Goal: Check status: Check status

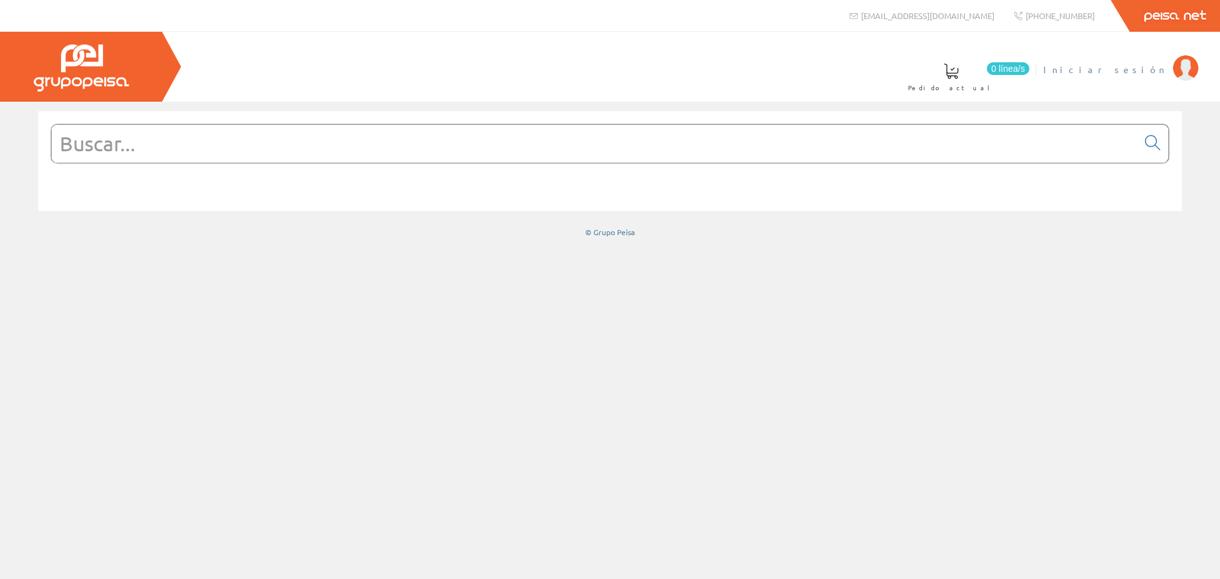
click at [1189, 74] on img at bounding box center [1185, 67] width 25 height 25
click at [1172, 81] on li "INSTALAC.ELECTRICAS BADENES SL Mi cuenta Mis datos Mis ofertas Mis pedidos Mis …" at bounding box center [1054, 77] width 293 height 49
click at [1182, 64] on img at bounding box center [1185, 67] width 25 height 25
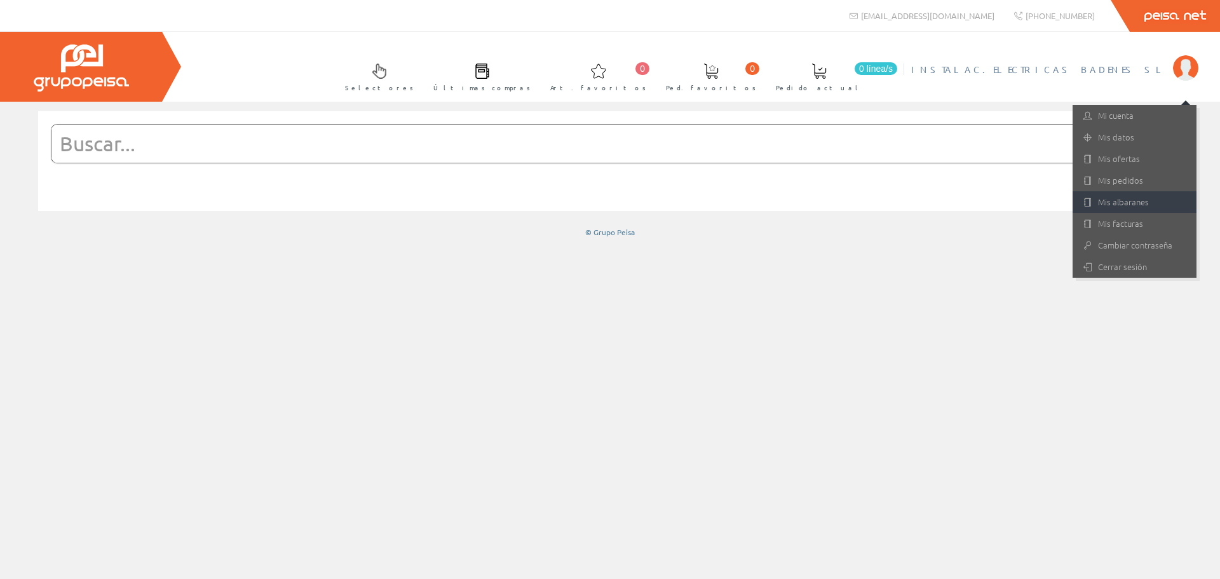
click at [1107, 201] on link "Mis albaranes" at bounding box center [1135, 202] width 124 height 22
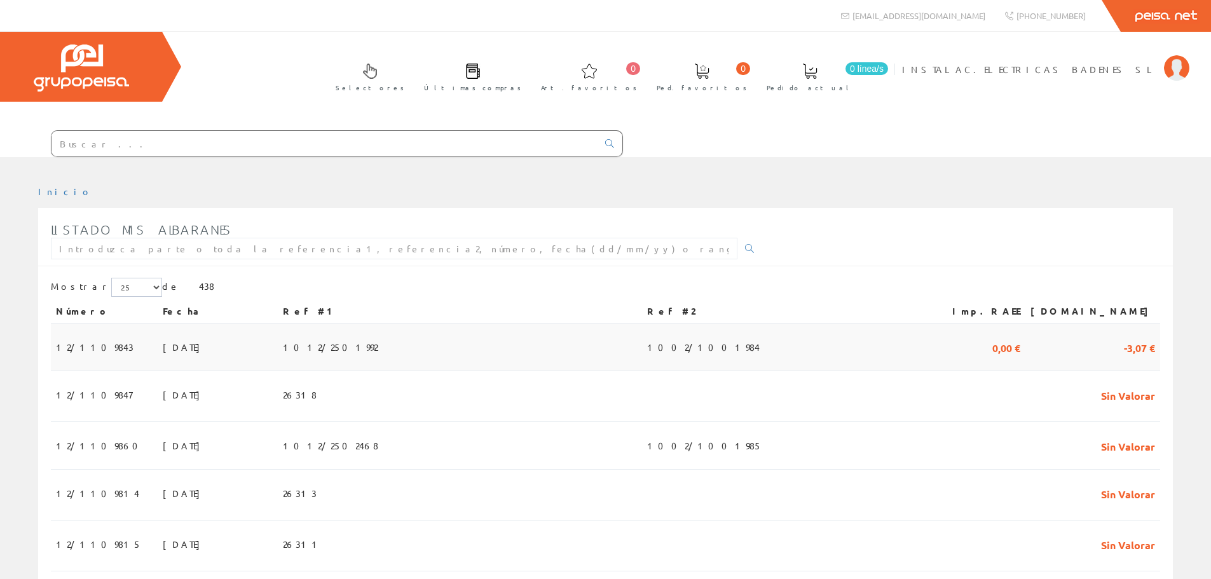
click at [274, 331] on td "11/09/2025" at bounding box center [218, 348] width 120 height 48
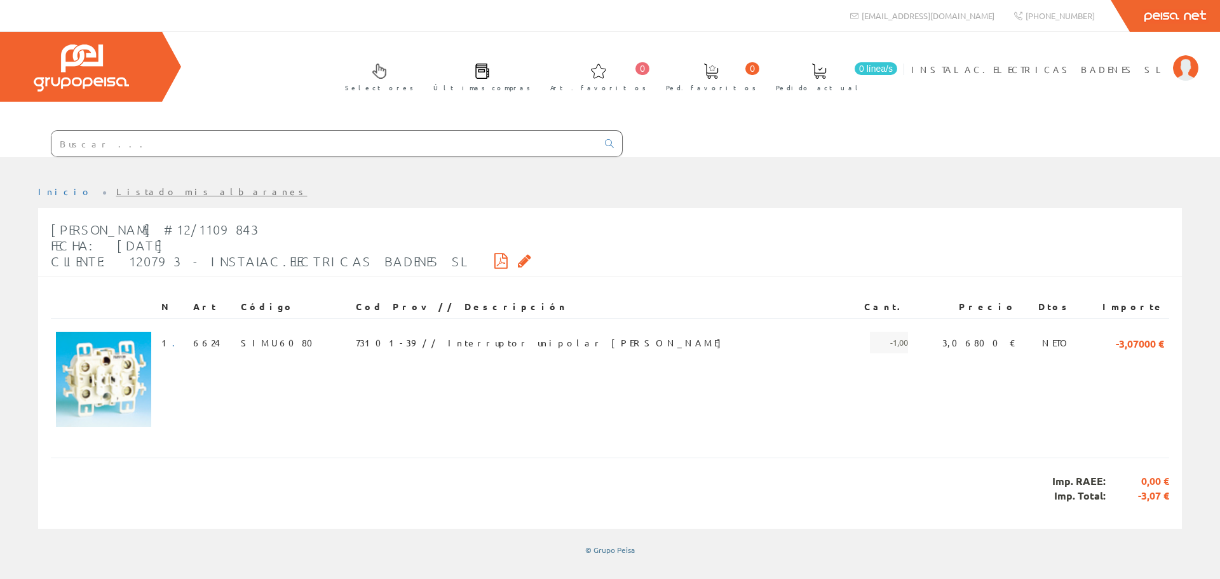
click at [495, 259] on icon at bounding box center [501, 260] width 13 height 9
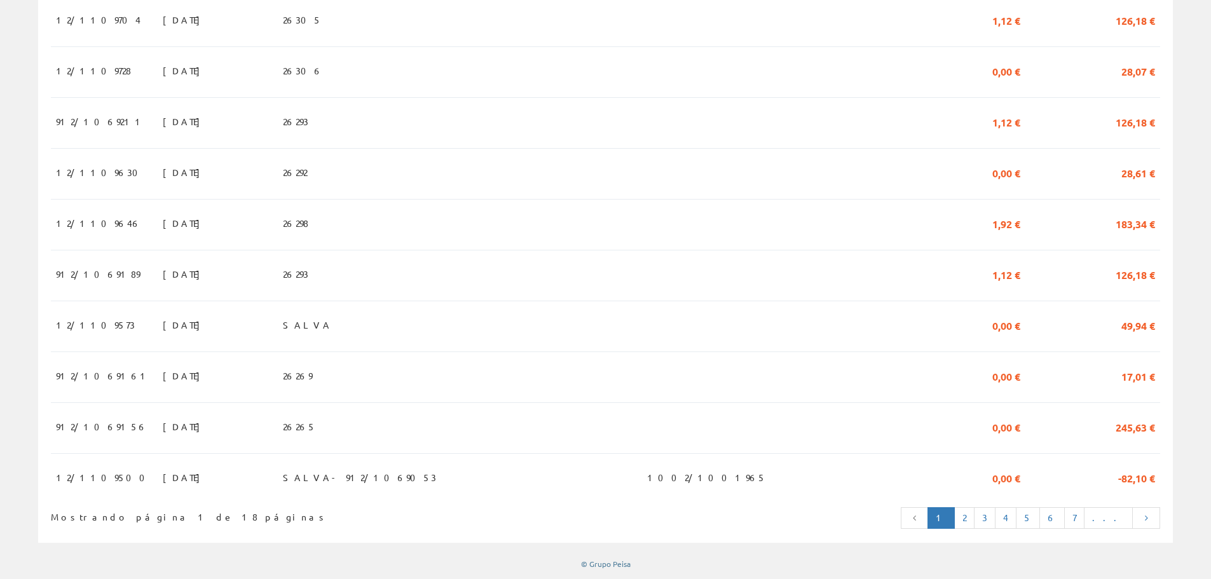
scroll to position [1098, 0]
click at [461, 469] on td "SALVA- 912/1069053" at bounding box center [460, 473] width 364 height 40
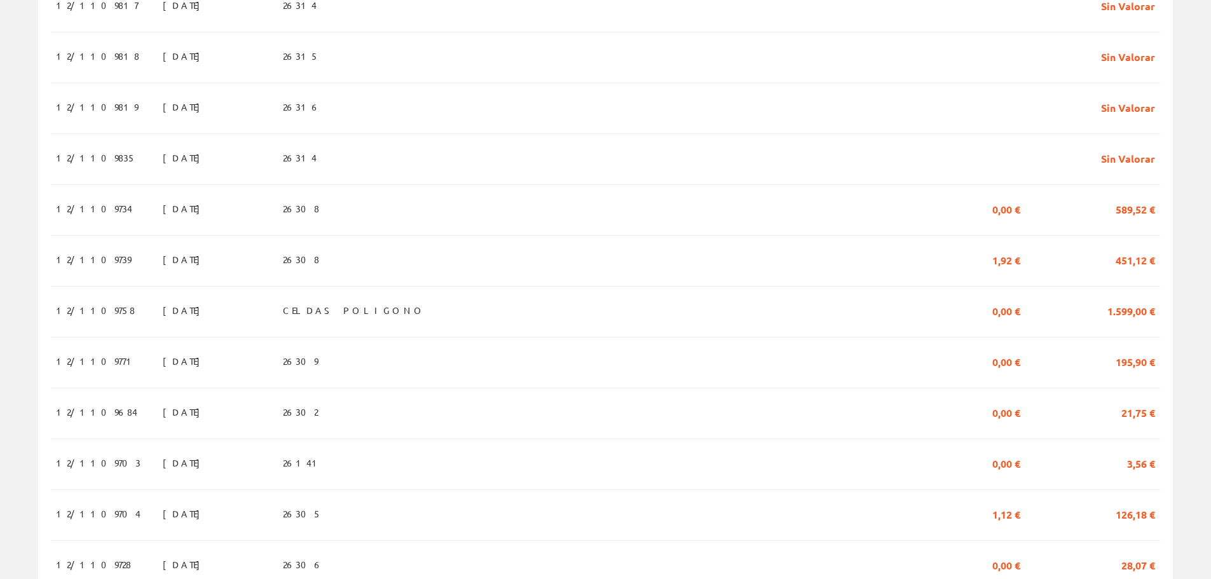
scroll to position [526, 0]
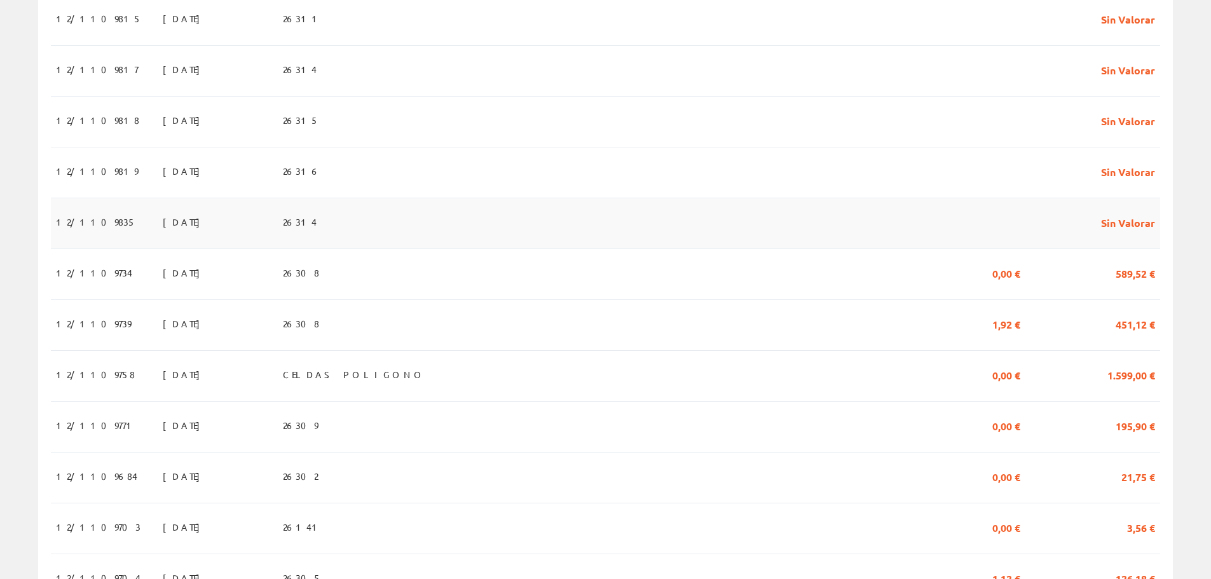
click at [252, 226] on td "10/09/2025" at bounding box center [218, 223] width 120 height 51
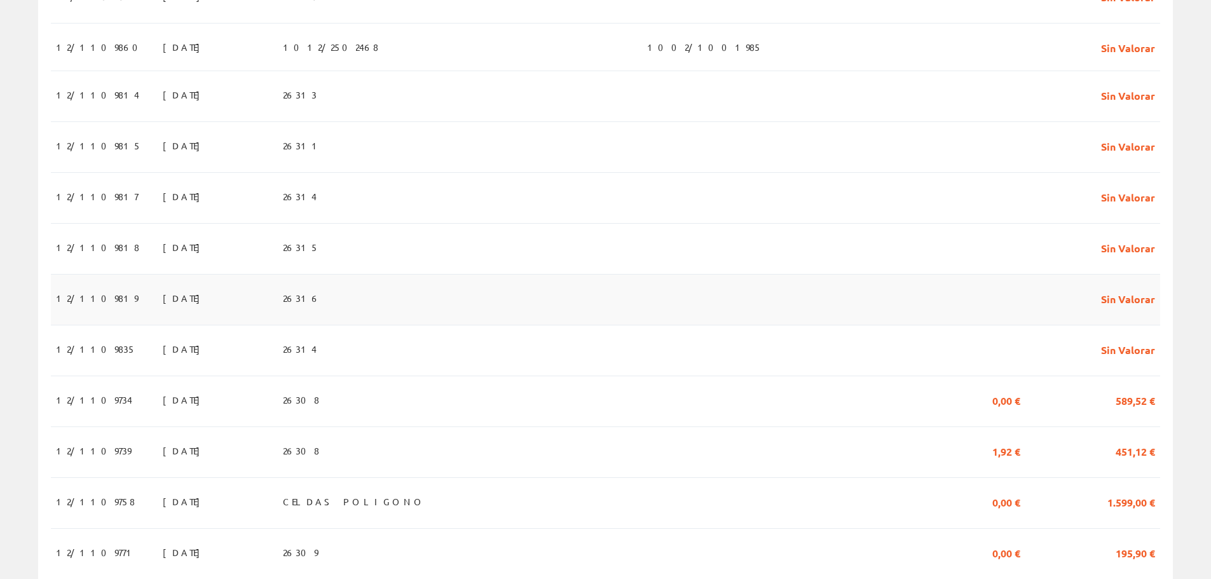
scroll to position [335, 0]
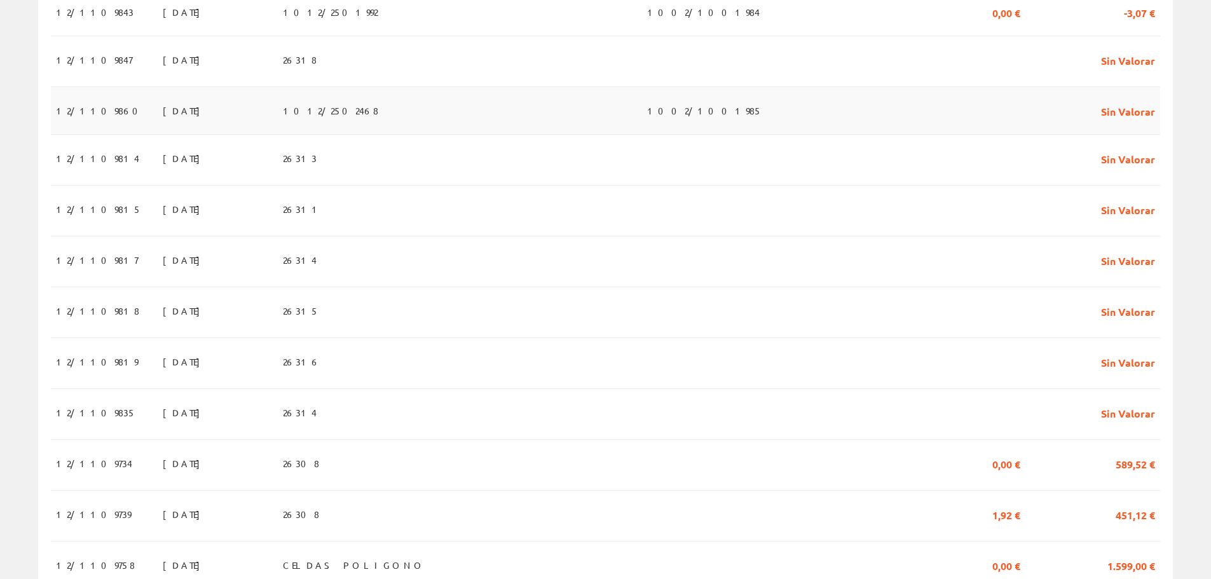
click at [278, 120] on td "[DATE]" at bounding box center [218, 111] width 120 height 48
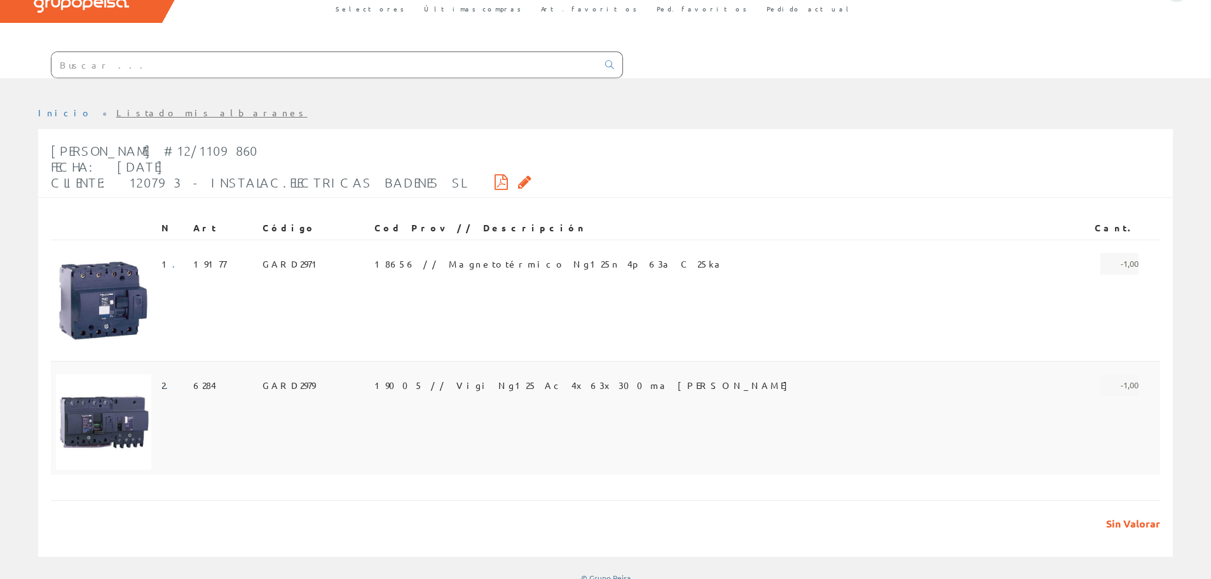
scroll to position [91, 0]
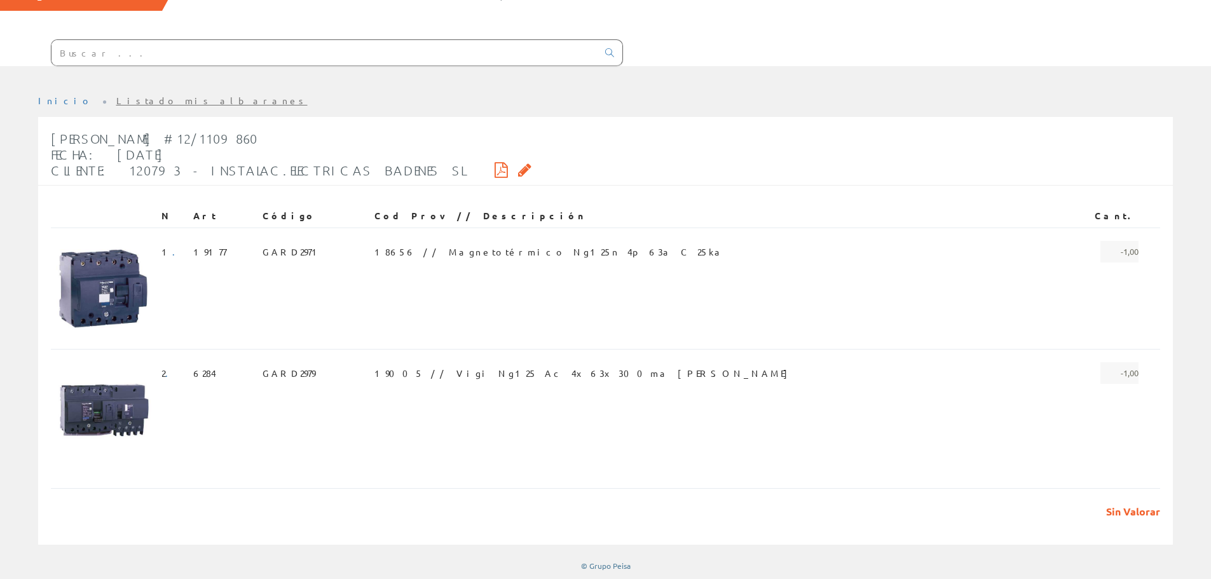
click at [495, 169] on icon at bounding box center [501, 169] width 13 height 9
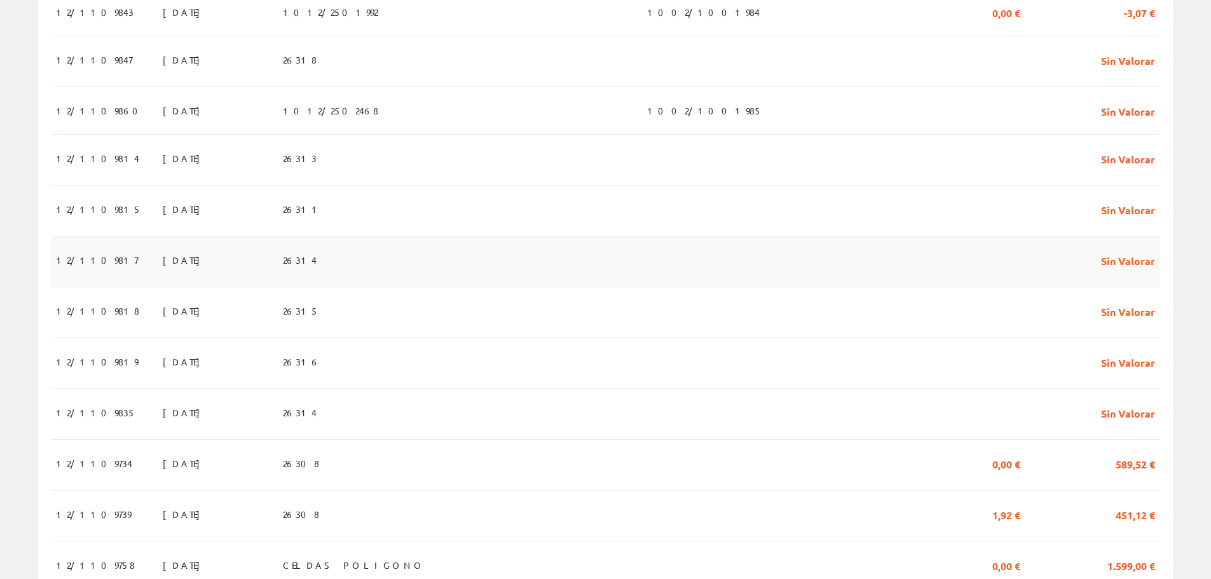
scroll to position [271, 0]
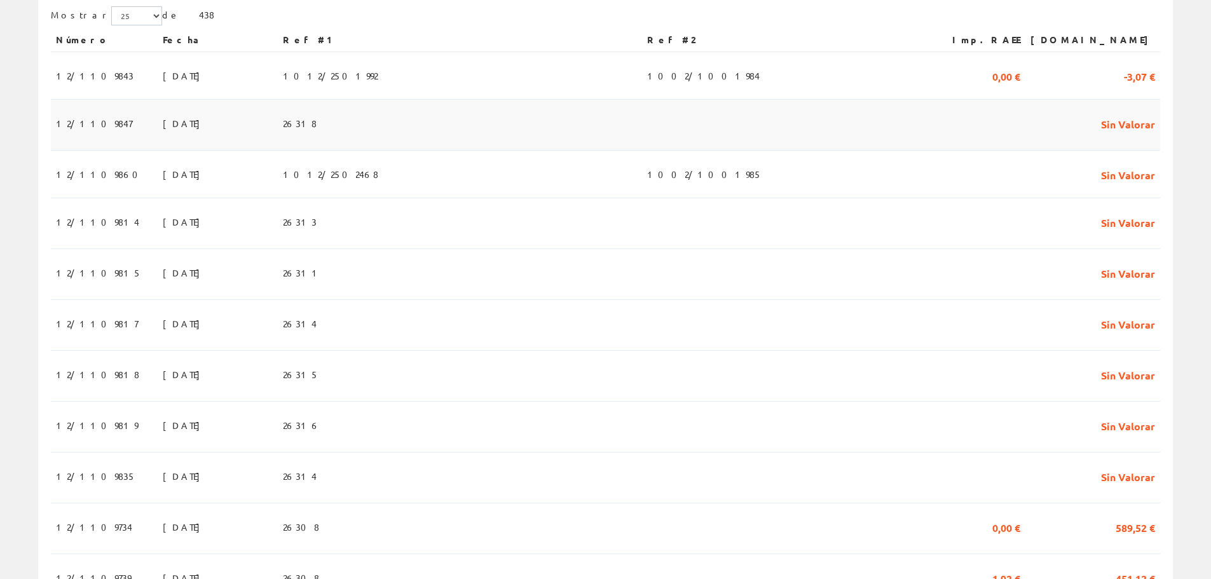
click at [389, 125] on td "26318" at bounding box center [460, 125] width 364 height 51
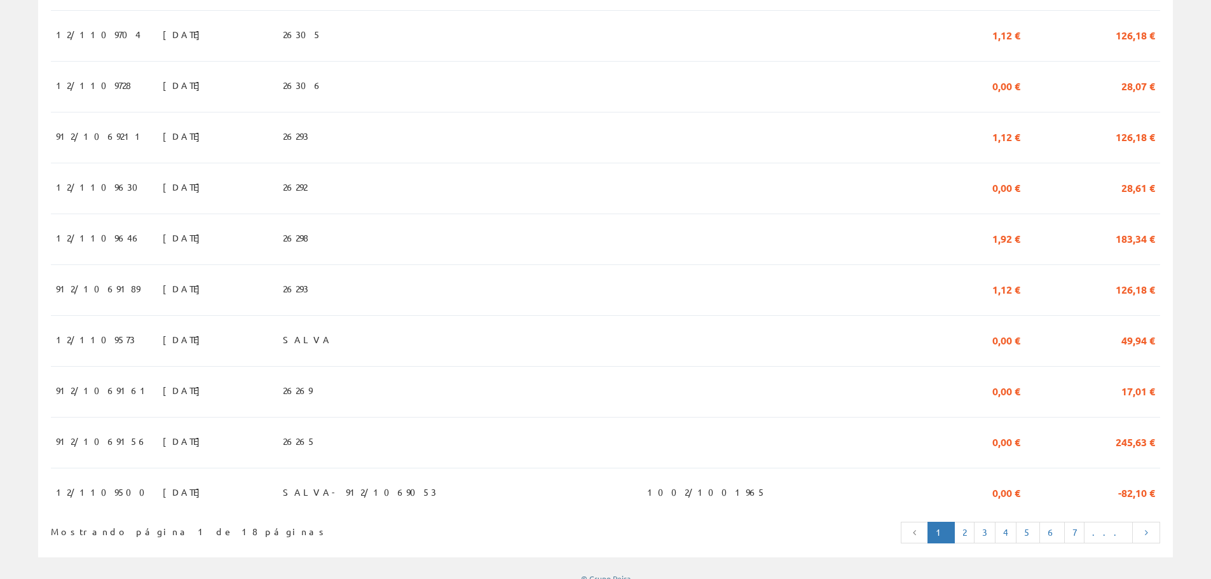
scroll to position [1098, 0]
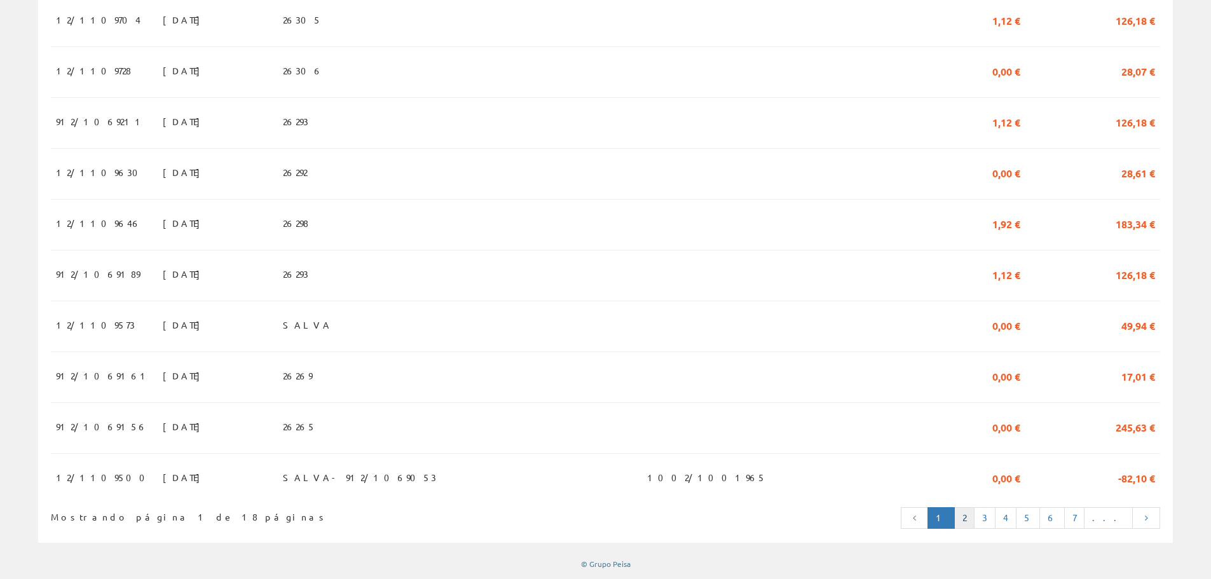
click at [974, 516] on link "2" at bounding box center [964, 518] width 20 height 22
